Goal: Task Accomplishment & Management: Use online tool/utility

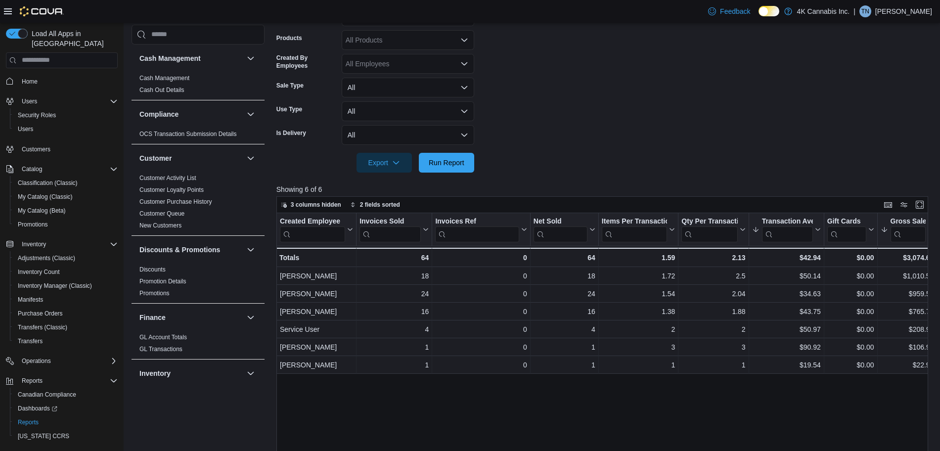
scroll to position [18, 0]
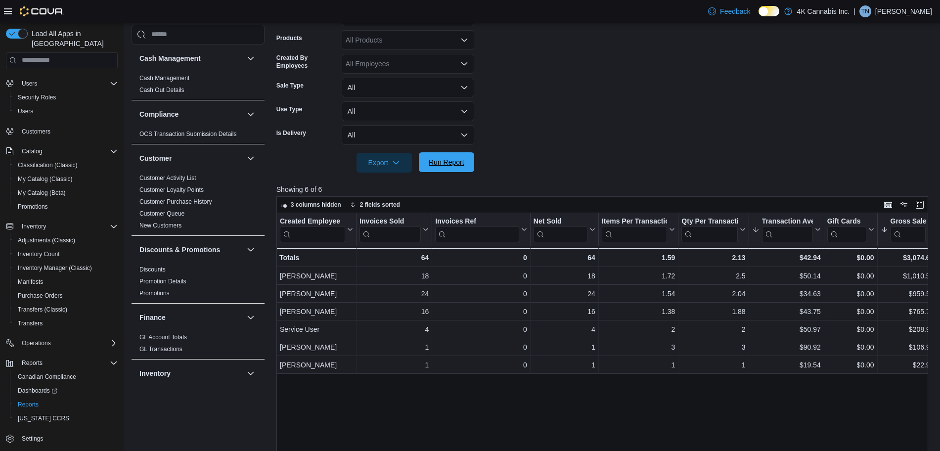
click at [443, 167] on span "Run Report" at bounding box center [447, 162] width 36 height 10
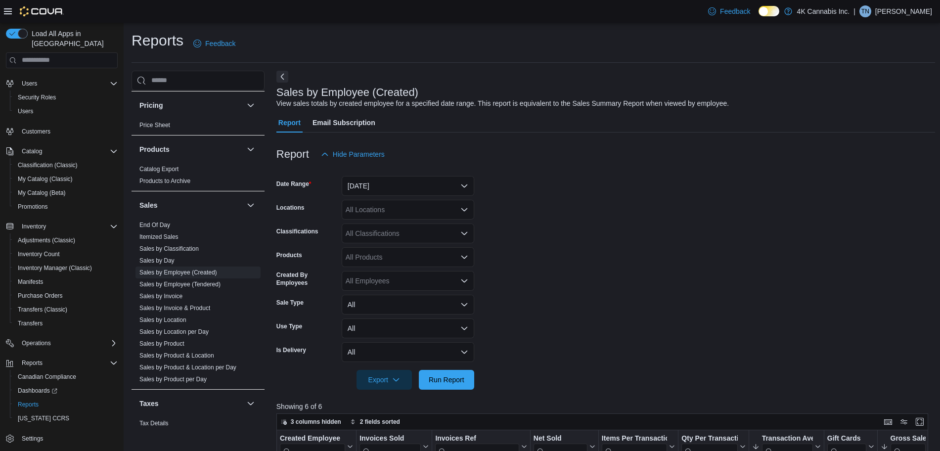
scroll to position [590, 0]
click at [203, 285] on link "Sales by Employee (Tendered)" at bounding box center [179, 282] width 81 height 7
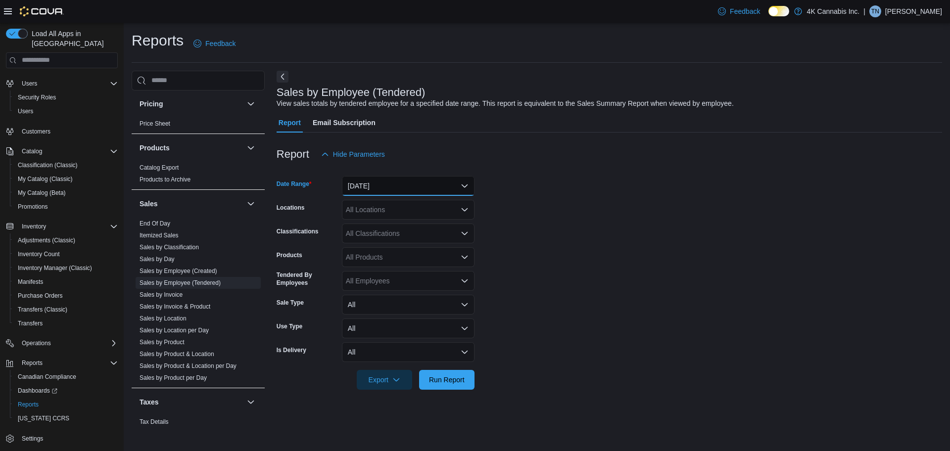
click at [461, 189] on button "[DATE]" at bounding box center [408, 186] width 133 height 20
click at [438, 381] on span "Run Report" at bounding box center [447, 379] width 36 height 10
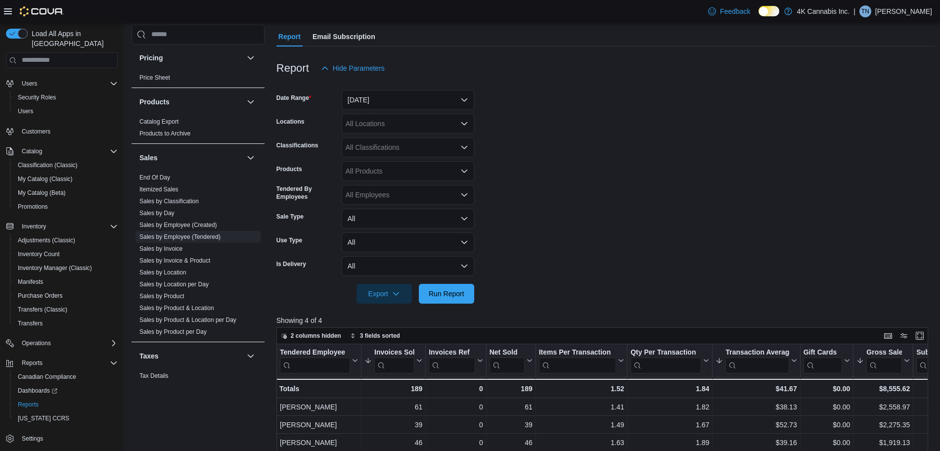
scroll to position [86, 0]
click at [421, 106] on button "[DATE]" at bounding box center [408, 101] width 133 height 20
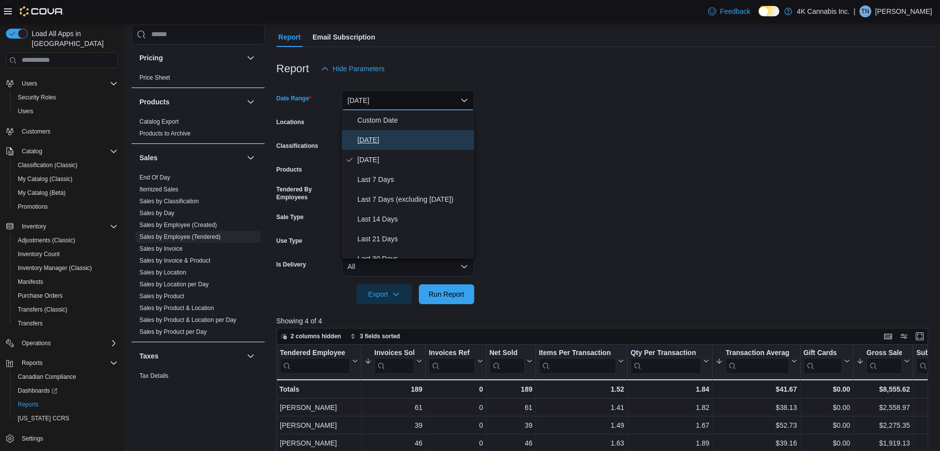
click at [388, 143] on span "[DATE]" at bounding box center [414, 140] width 113 height 12
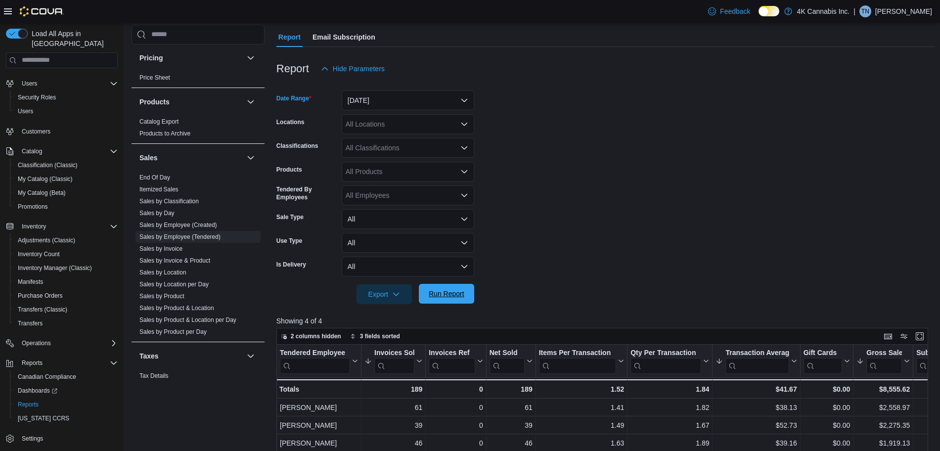
click at [454, 299] on span "Run Report" at bounding box center [447, 294] width 44 height 20
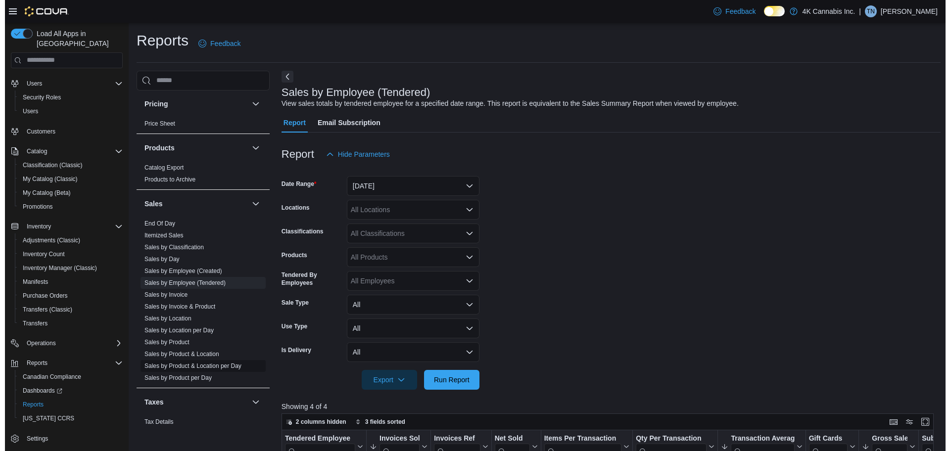
scroll to position [615, 0]
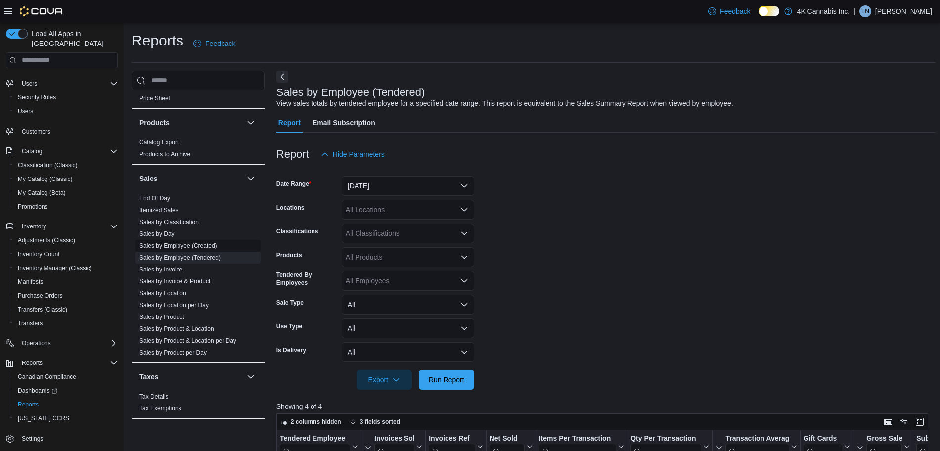
click at [217, 244] on span "Sales by Employee (Created)" at bounding box center [198, 246] width 125 height 12
click at [206, 242] on link "Sales by Employee (Created)" at bounding box center [178, 245] width 78 height 7
